Goal: Transaction & Acquisition: Purchase product/service

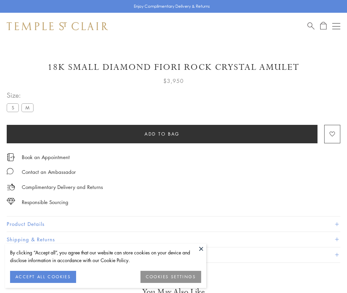
click at [162, 133] on span "Add to bag" at bounding box center [161, 133] width 35 height 7
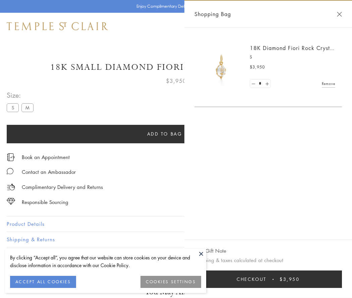
click at [268, 279] on button "Checkout $3,950" at bounding box center [267, 278] width 147 height 17
